Goal: Browse casually: Explore the website without a specific task or goal

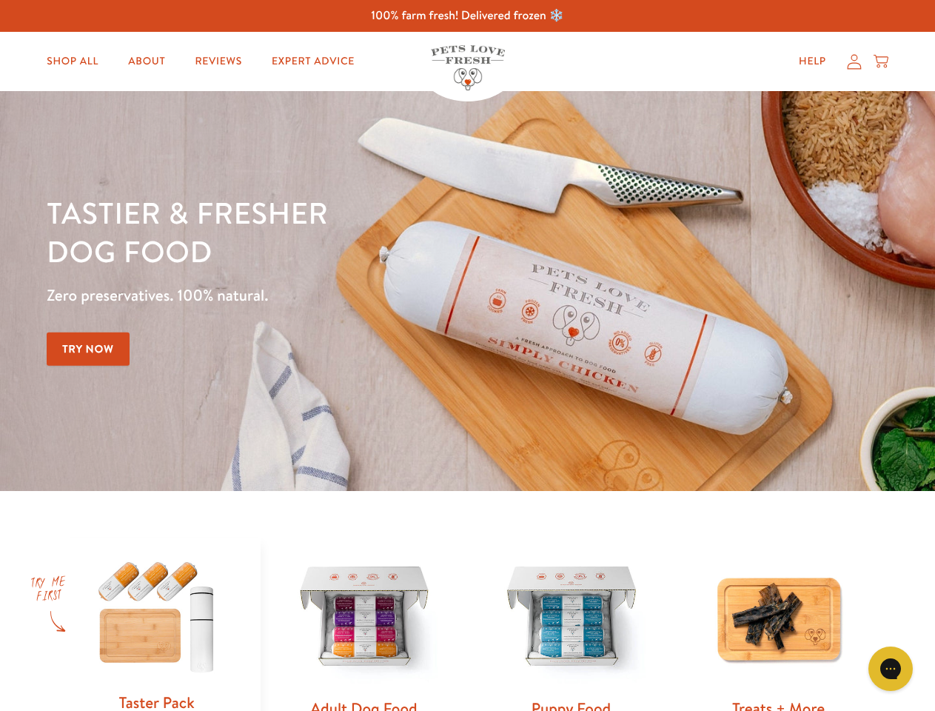
click at [467, 356] on div "Tastier & fresher dog food Zero preservatives. 100% natural. Try Now" at bounding box center [327, 291] width 561 height 196
click at [891, 669] on icon "Gorgias live chat" at bounding box center [891, 668] width 14 height 14
